Goal: Transaction & Acquisition: Purchase product/service

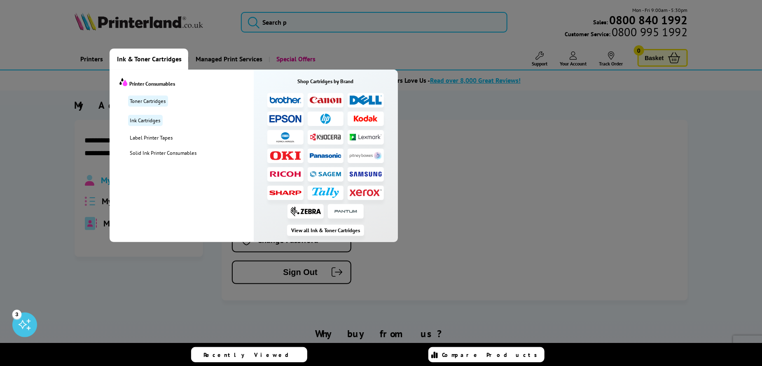
click at [284, 120] on img at bounding box center [285, 119] width 32 height 8
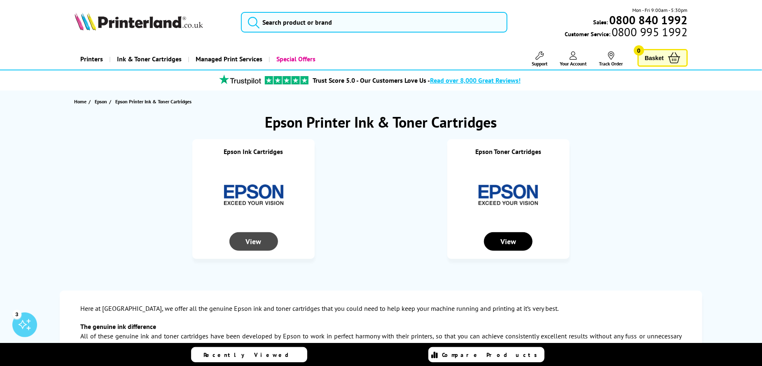
click at [257, 245] on div "View" at bounding box center [253, 241] width 49 height 19
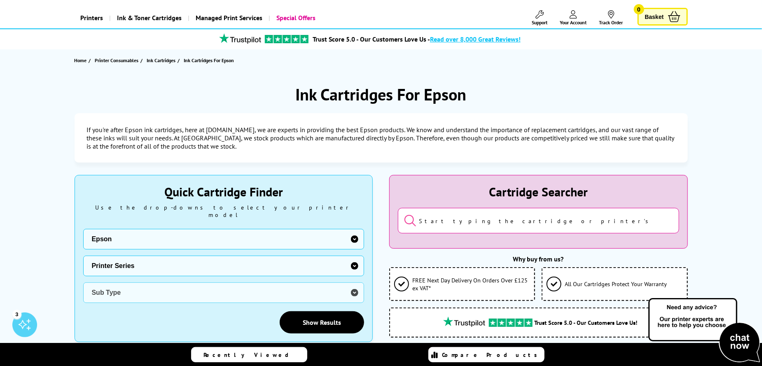
scroll to position [82, 0]
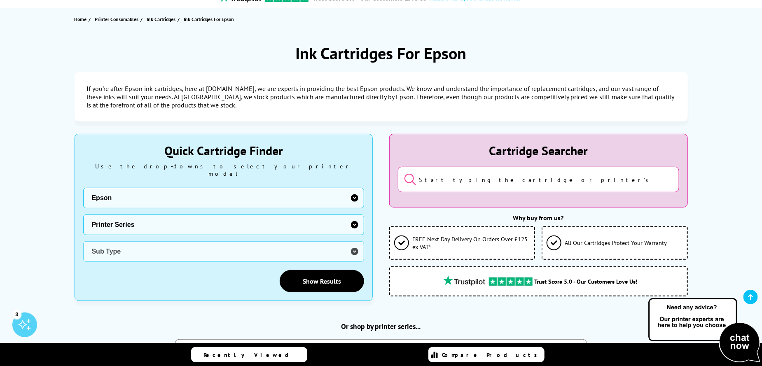
click at [302, 216] on select "Printer Series B Series DFX Series DLQ Series EcoTank Series Ink Bottles Expres…" at bounding box center [223, 225] width 281 height 21
select select "32953"
click at [83, 215] on select "Printer Series B Series DFX Series DLQ Series EcoTank Series Ink Bottles Expres…" at bounding box center [223, 225] width 281 height 21
click at [123, 247] on select "Sub Type Epson WorkForce Pro WF-C4810DTWF Epson WorkForce Pro EM-C7100DWF Epson…" at bounding box center [223, 251] width 281 height 21
select select "37871"
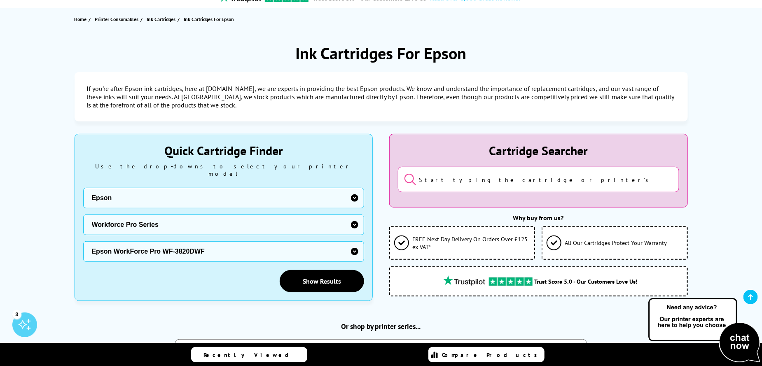
click at [83, 241] on select "Sub Type Epson WorkForce Pro WF-C4810DTWF Epson WorkForce Pro EM-C7100DWF Epson…" at bounding box center [223, 251] width 281 height 21
click at [313, 274] on link "Show Results" at bounding box center [322, 281] width 84 height 22
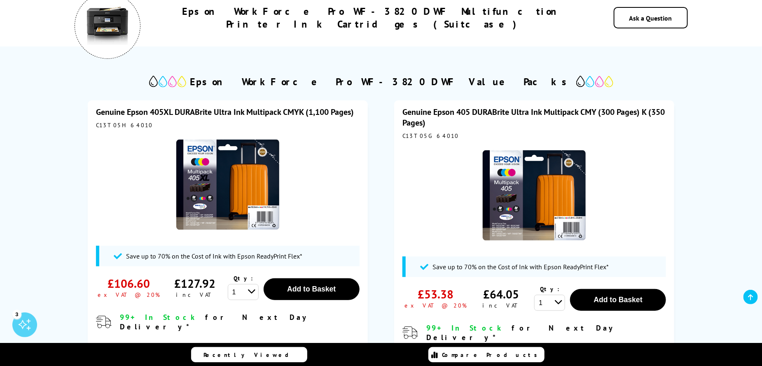
scroll to position [165, 0]
